Goal: Task Accomplishment & Management: Use online tool/utility

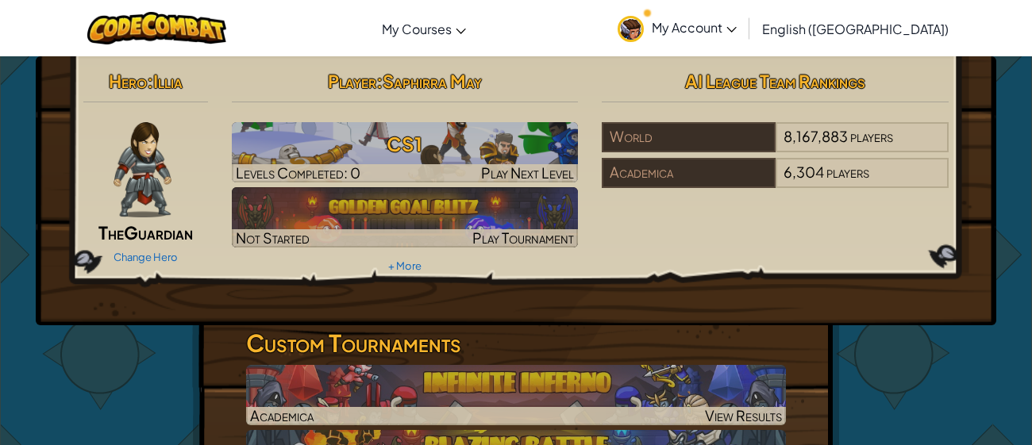
click at [148, 197] on img at bounding box center [142, 169] width 58 height 95
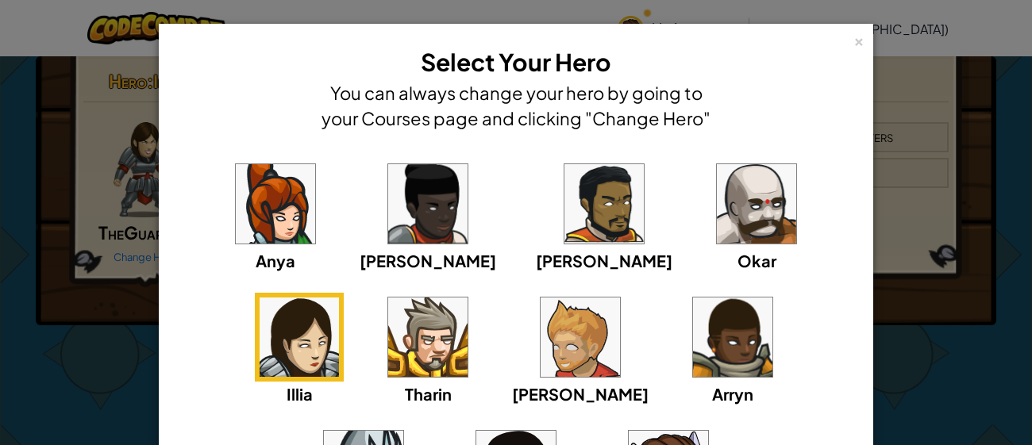
click at [469, 354] on div "Anya [PERSON_NAME] [PERSON_NAME] [PERSON_NAME] Arryn [PERSON_NAME]" at bounding box center [515, 359] width 665 height 400
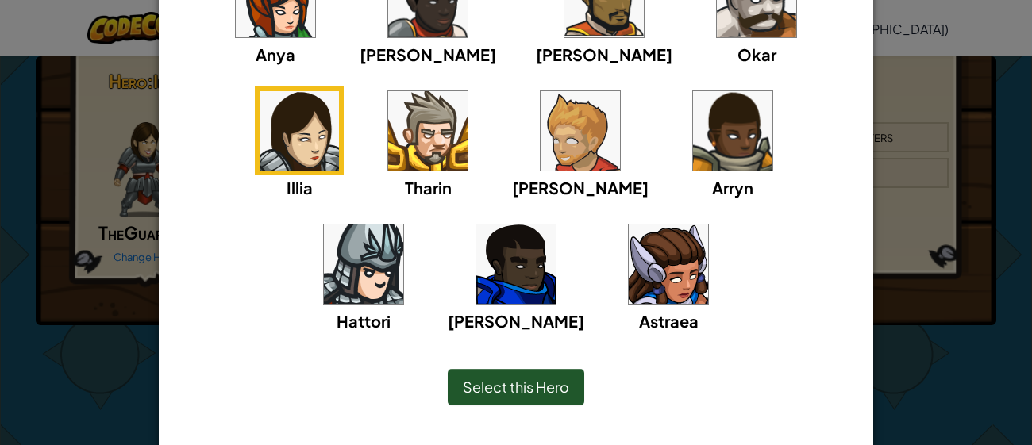
scroll to position [221, 0]
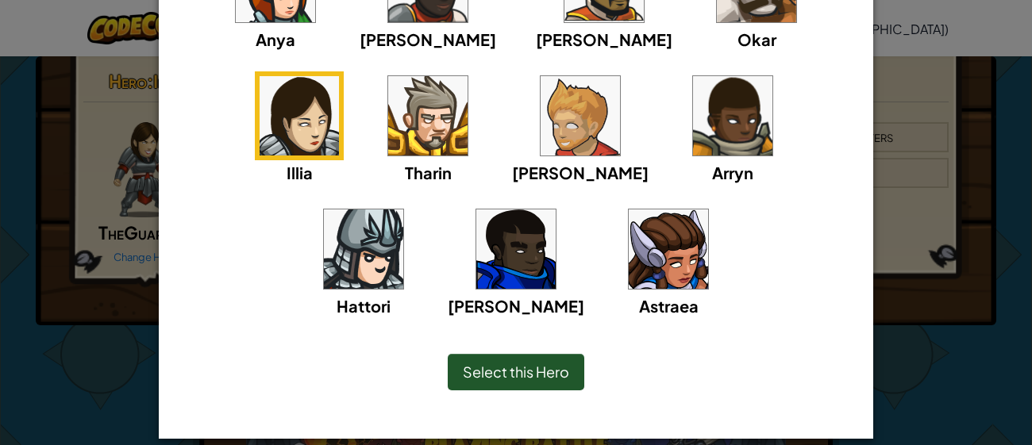
click at [628, 236] on img at bounding box center [667, 248] width 79 height 79
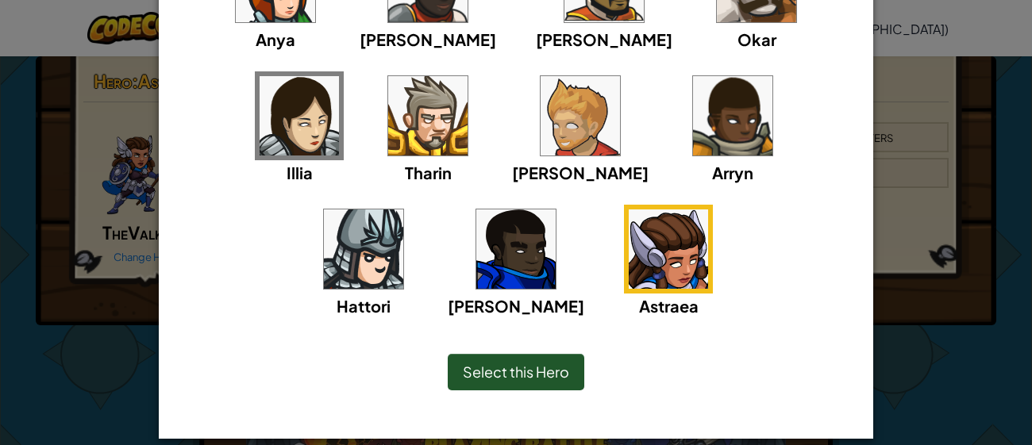
click at [528, 365] on span "Select this Hero" at bounding box center [516, 372] width 106 height 18
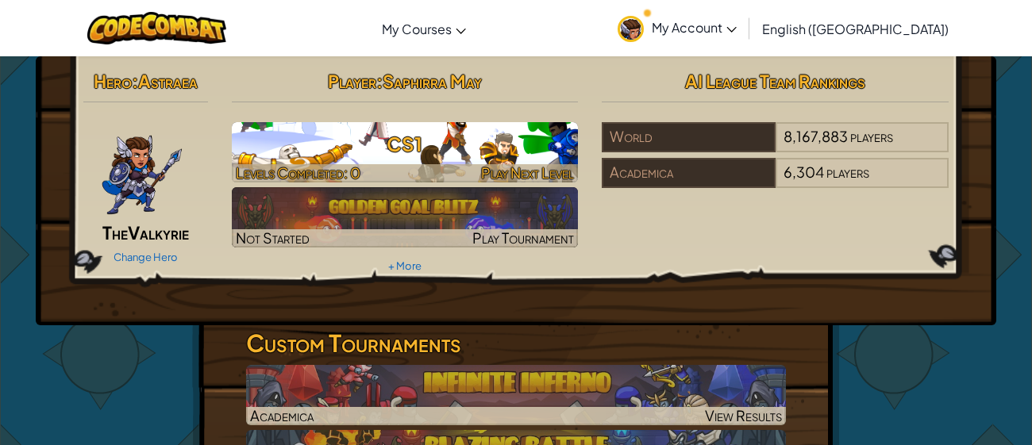
click at [471, 131] on h3 "CS1" at bounding box center [405, 144] width 347 height 36
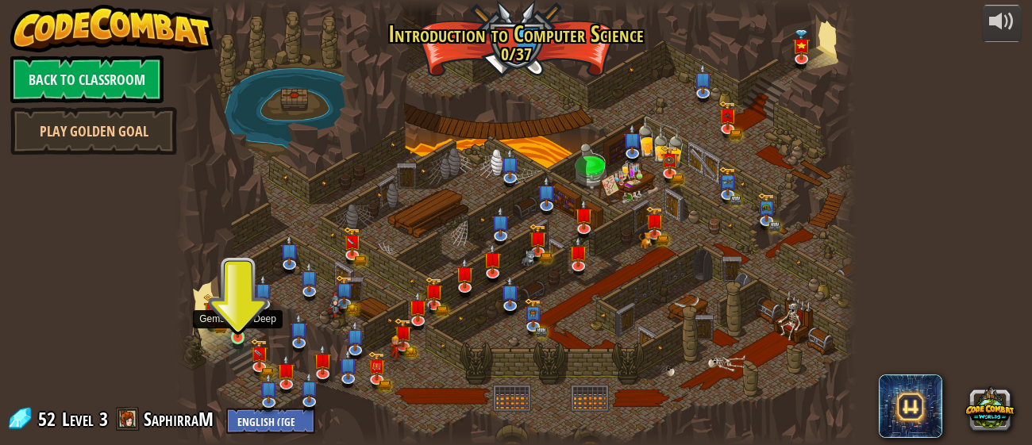
click at [236, 326] on img at bounding box center [237, 321] width 15 height 34
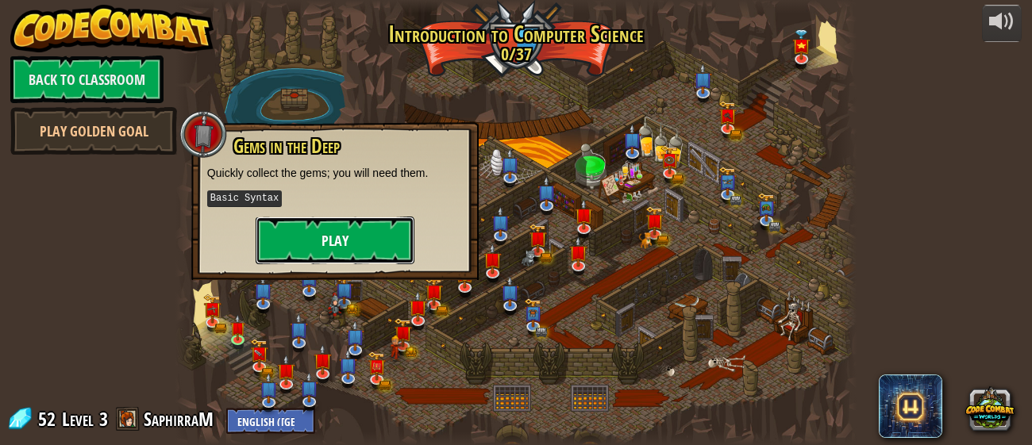
click at [346, 239] on button "Play" at bounding box center [334, 241] width 159 height 48
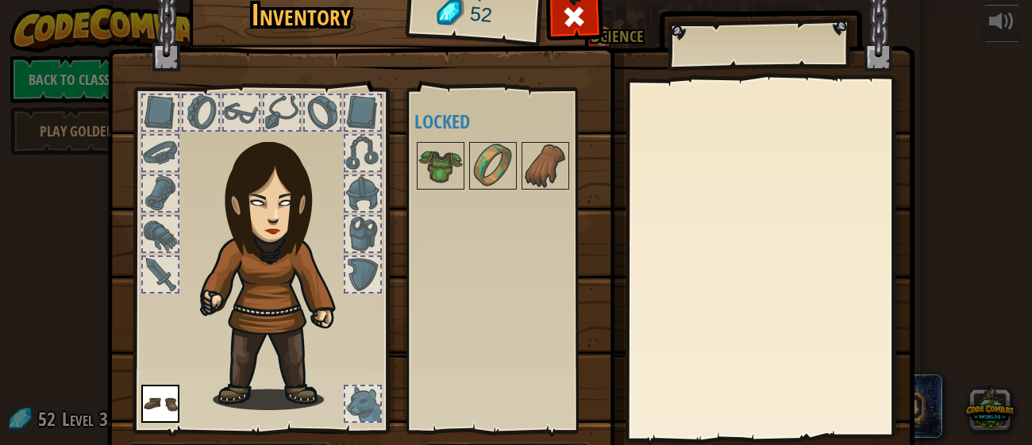
click at [153, 386] on img at bounding box center [160, 404] width 38 height 38
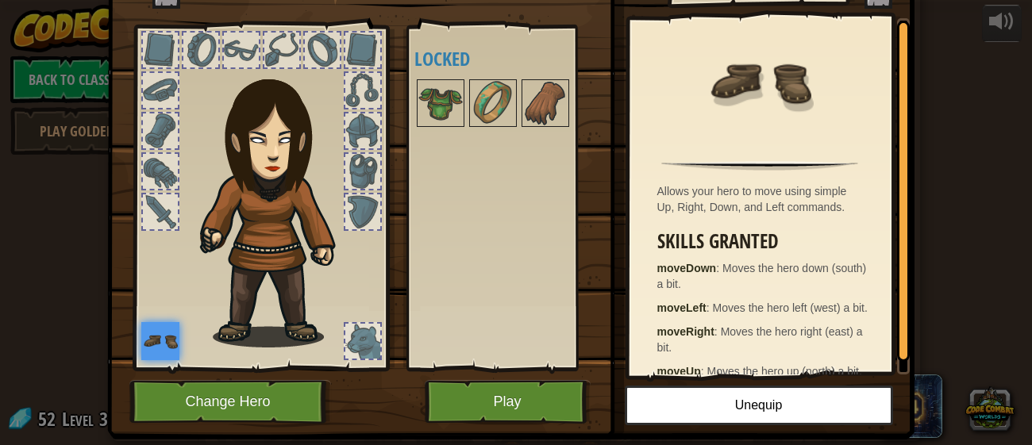
scroll to position [94, 0]
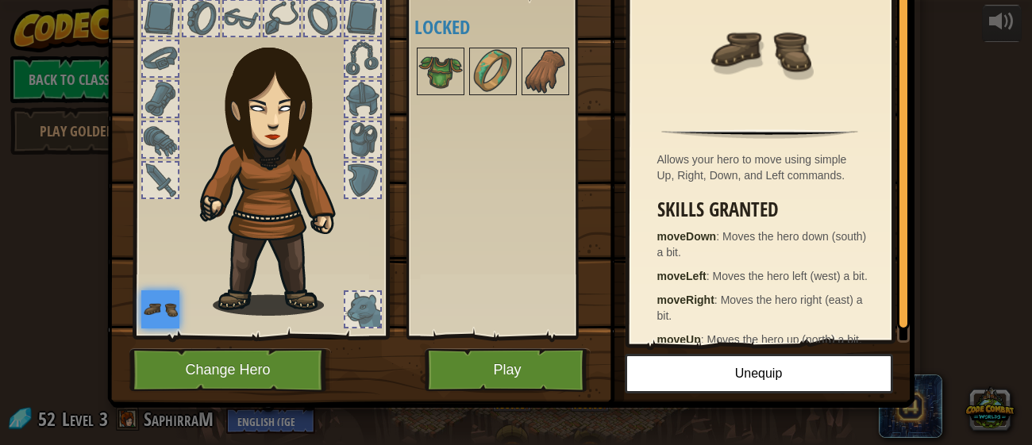
click at [521, 343] on img at bounding box center [510, 120] width 807 height 576
click at [528, 382] on button "Play" at bounding box center [508, 370] width 166 height 44
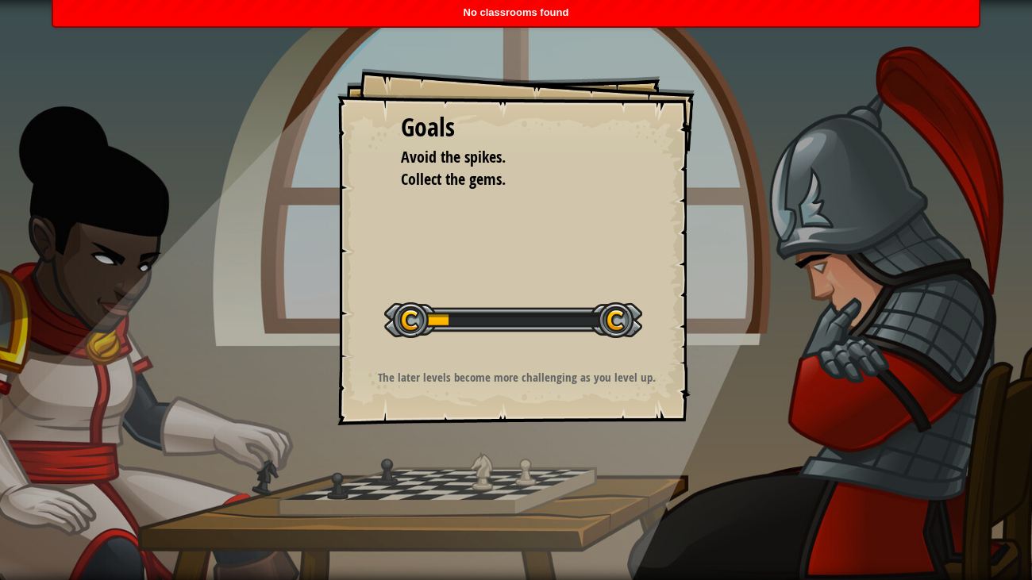
click at [498, 393] on div "The later levels become more challenging as you level up." at bounding box center [516, 381] width 318 height 25
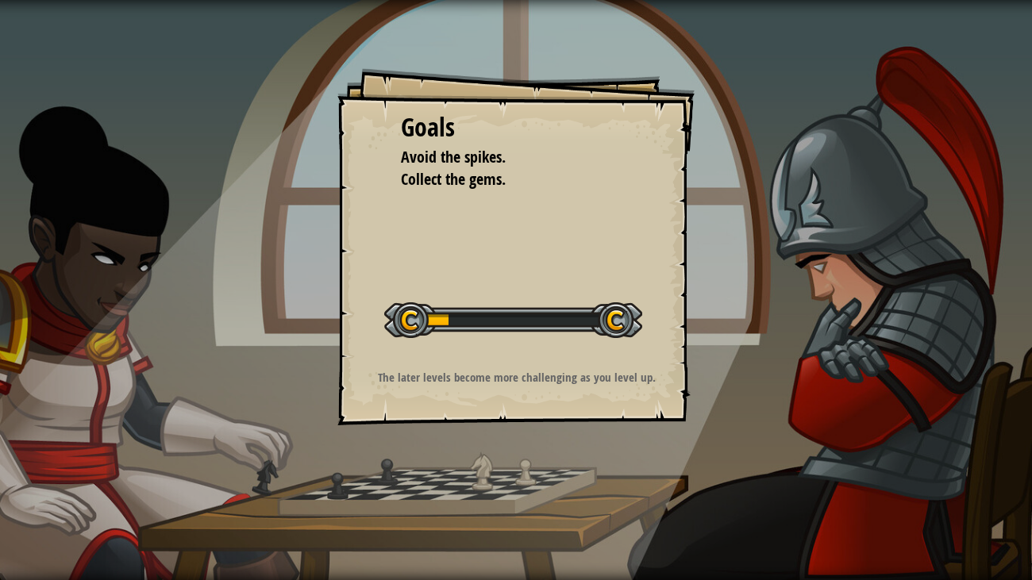
click at [495, 440] on div "Goals Avoid the spikes. Collect the gems. Start Level Error loading from server…" at bounding box center [516, 290] width 1032 height 580
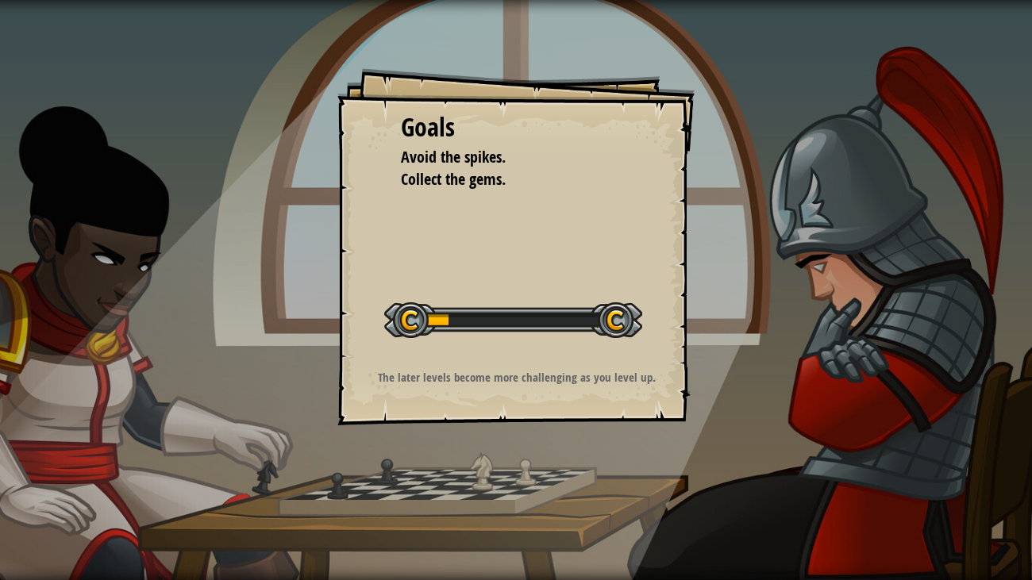
click at [495, 440] on div "Goals Avoid the spikes. Collect the gems. Start Level Error loading from server…" at bounding box center [516, 290] width 1032 height 580
click at [490, 416] on div "Goals Avoid the spikes. Collect the gems. Start Level Error loading from server…" at bounding box center [515, 246] width 357 height 357
click at [500, 384] on p "The later levels become more challenging as you level up." at bounding box center [516, 377] width 318 height 17
drag, startPoint x: 446, startPoint y: 317, endPoint x: 643, endPoint y: 340, distance: 199.0
click at [643, 340] on div "Goals Avoid the spikes. Collect the gems. Start Level Error loading from server…" at bounding box center [515, 246] width 357 height 357
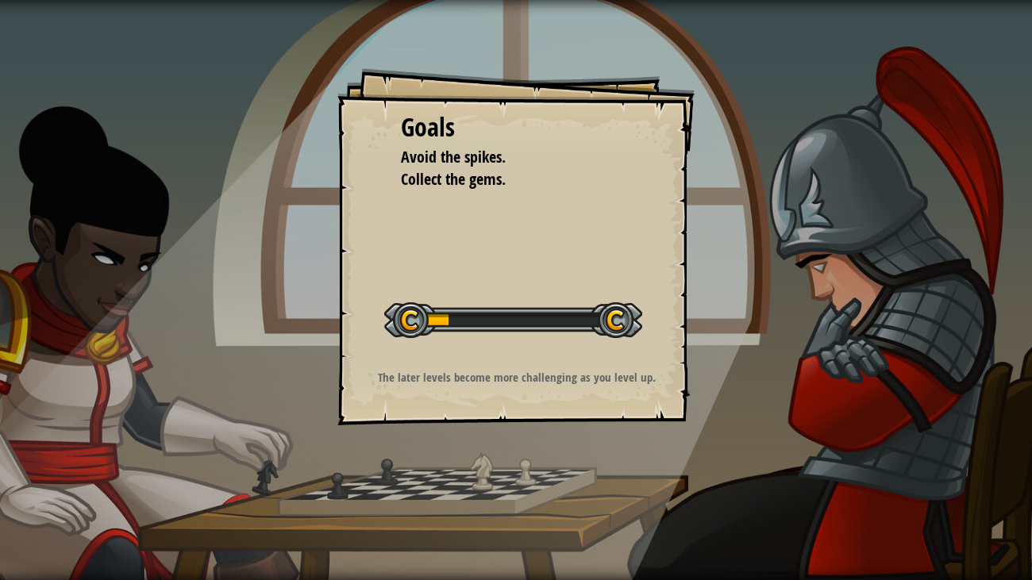
drag, startPoint x: 610, startPoint y: 331, endPoint x: 619, endPoint y: 431, distance: 100.4
click at [619, 431] on div "Goals Avoid the spikes. Collect the gems. Start Level Error loading from server…" at bounding box center [516, 290] width 1032 height 580
drag, startPoint x: 709, startPoint y: 440, endPoint x: 718, endPoint y: 494, distance: 54.8
click at [718, 444] on div "Goals Avoid the spikes. Collect the gems. Start Level Error loading from server…" at bounding box center [516, 290] width 1032 height 580
drag, startPoint x: 504, startPoint y: 29, endPoint x: 511, endPoint y: 176, distance: 147.8
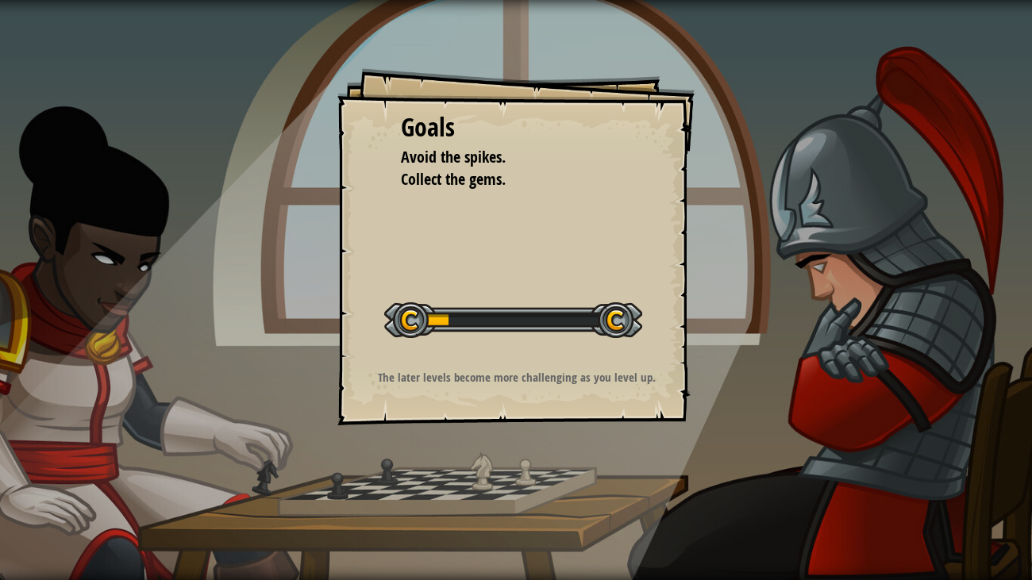
click at [511, 176] on div "Goals Avoid the spikes. Collect the gems. Start Level Error loading from server…" at bounding box center [516, 290] width 1032 height 580
click at [498, 33] on div "Goals Avoid the spikes. Collect the gems. Start Level Error loading from server…" at bounding box center [516, 290] width 1032 height 580
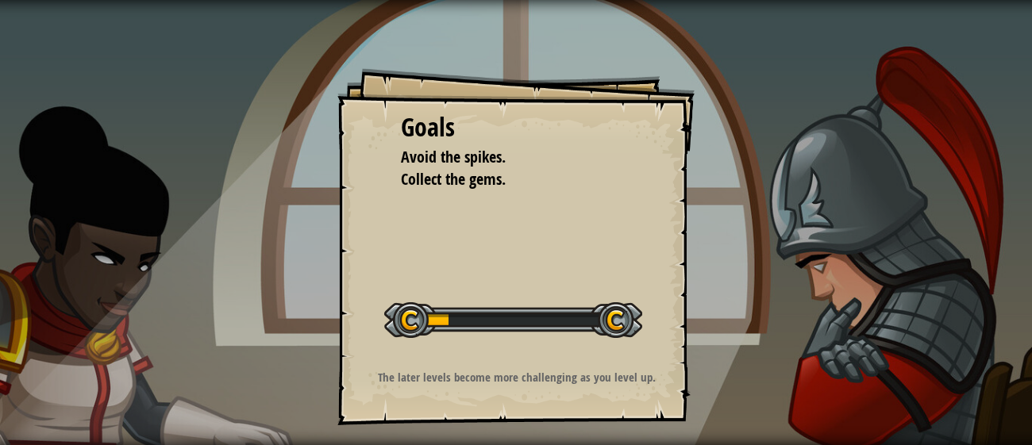
click at [551, 381] on p "The later levels become more challenging as you level up." at bounding box center [516, 377] width 318 height 17
